Goal: Transaction & Acquisition: Purchase product/service

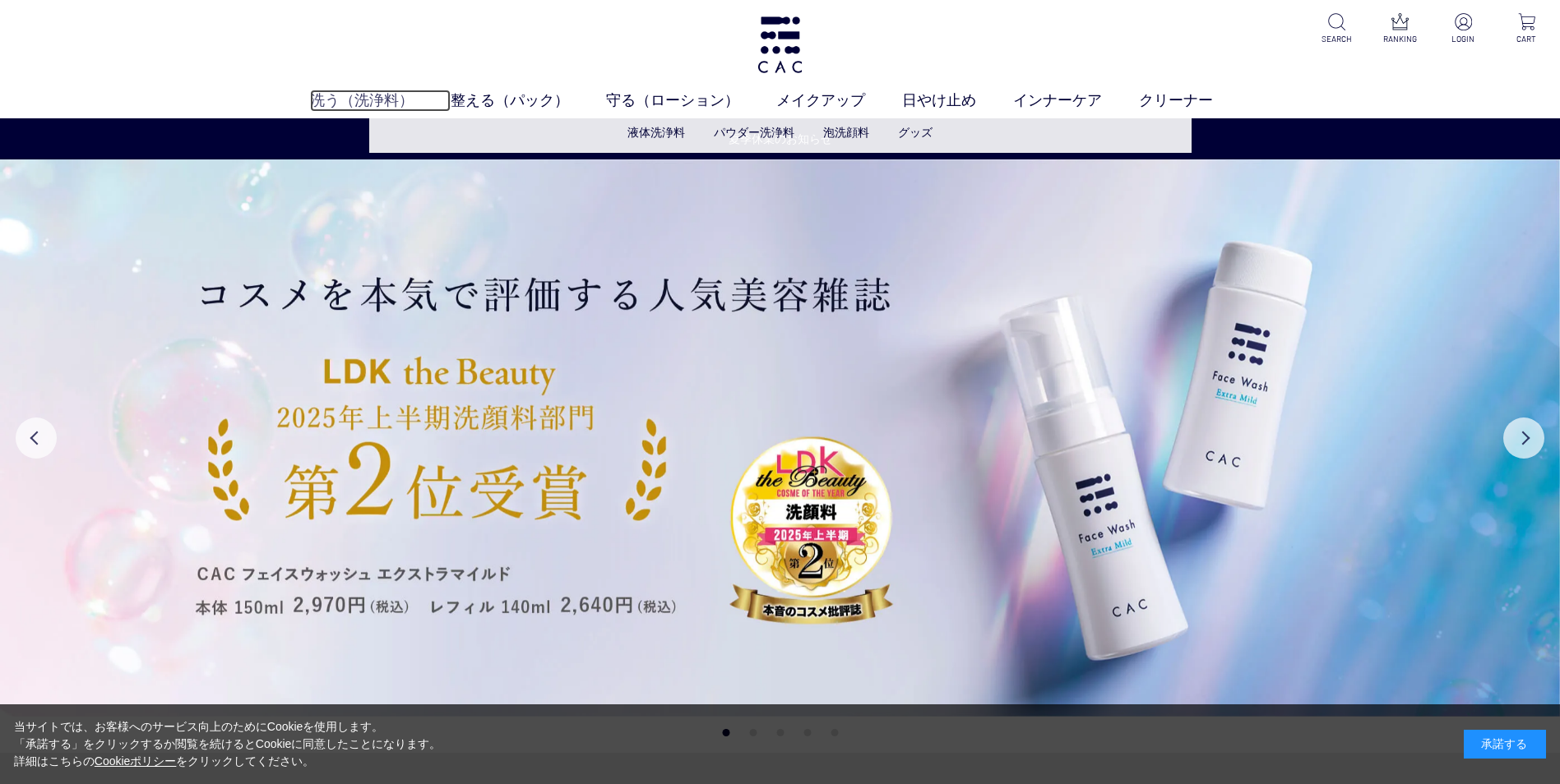
click at [378, 93] on link "洗う（洗浄料）" at bounding box center [380, 100] width 140 height 22
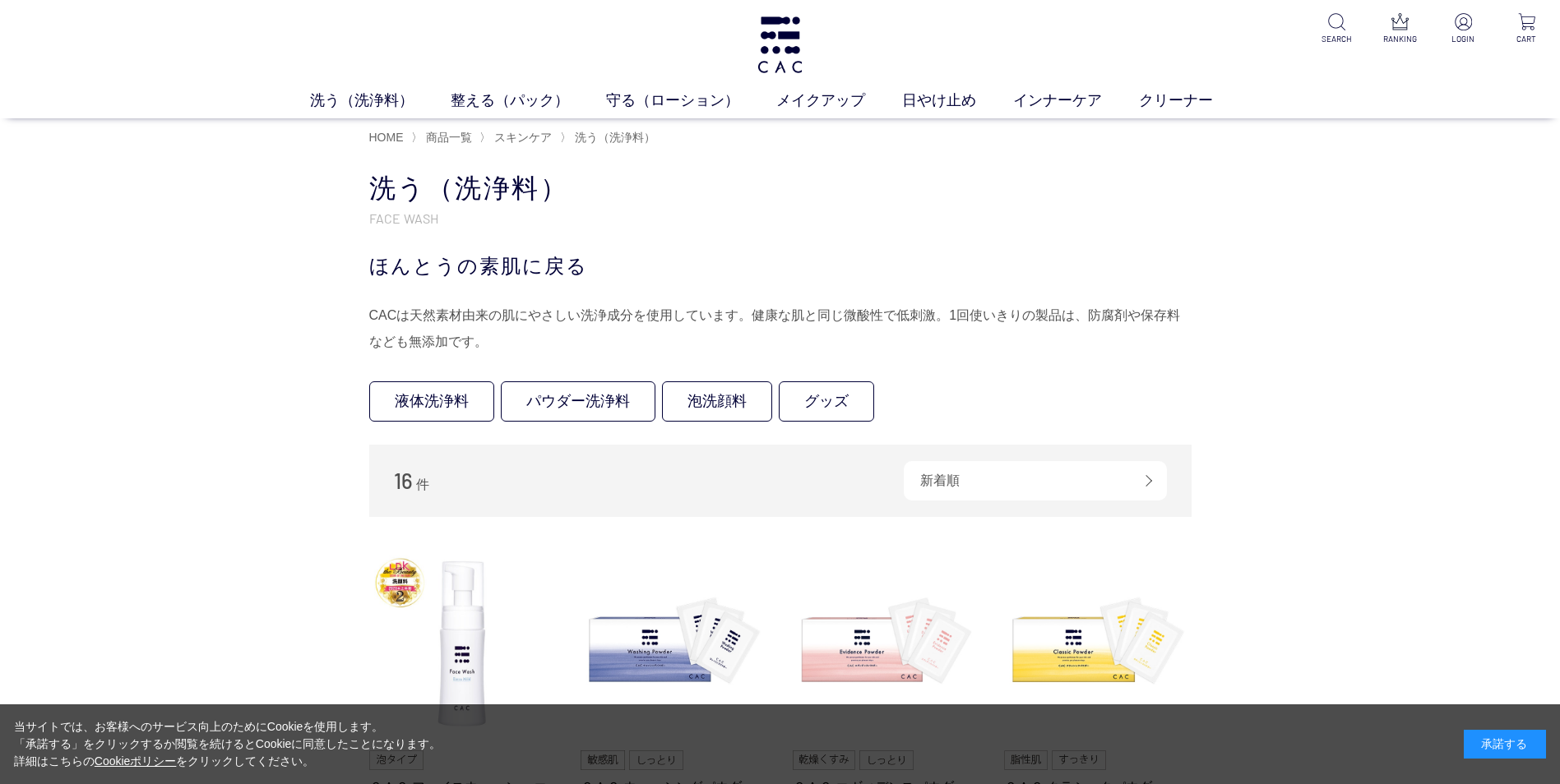
scroll to position [686, 0]
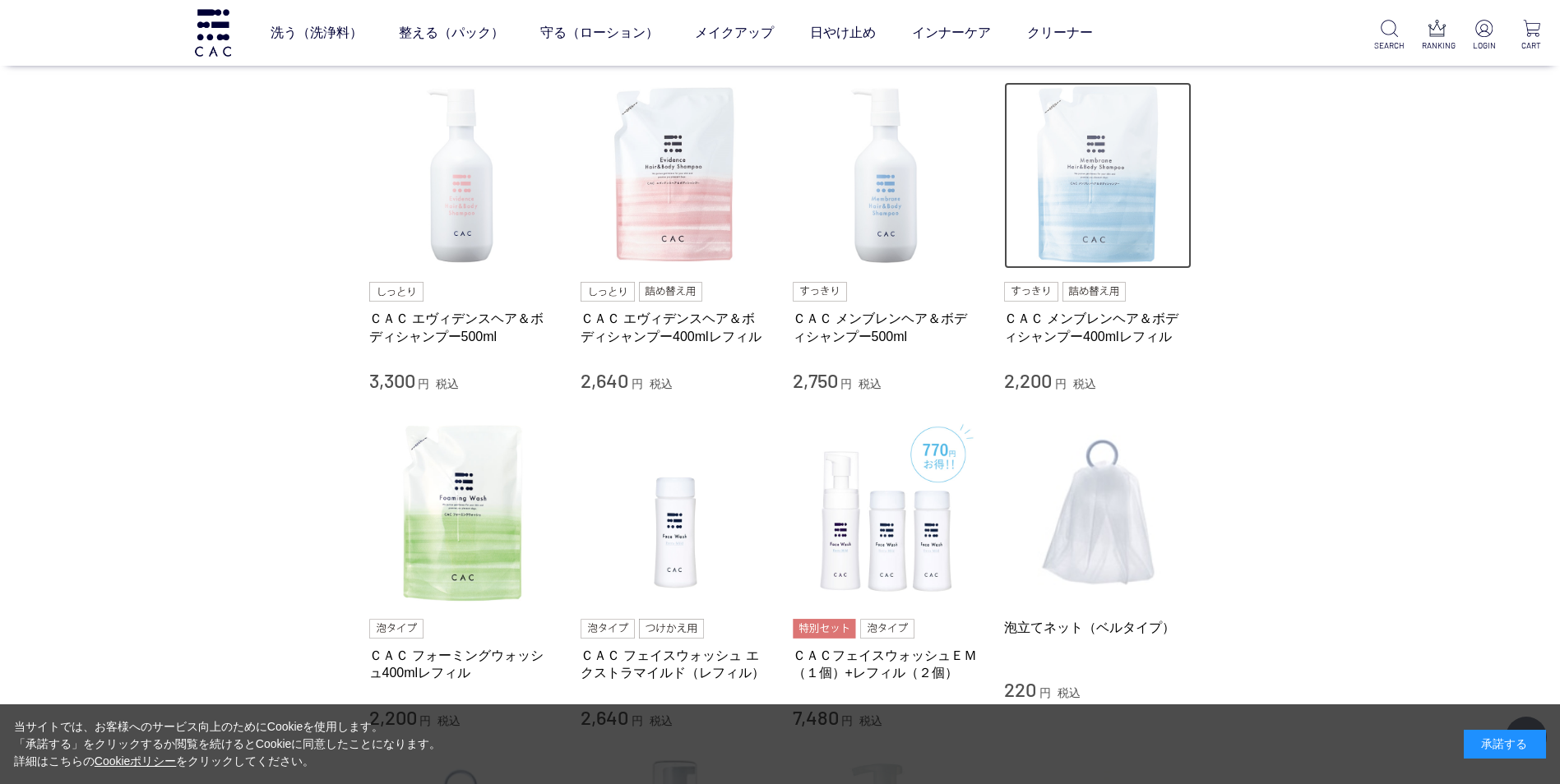
click at [1086, 185] on img at bounding box center [1098, 176] width 188 height 188
